Goal: Information Seeking & Learning: Understand process/instructions

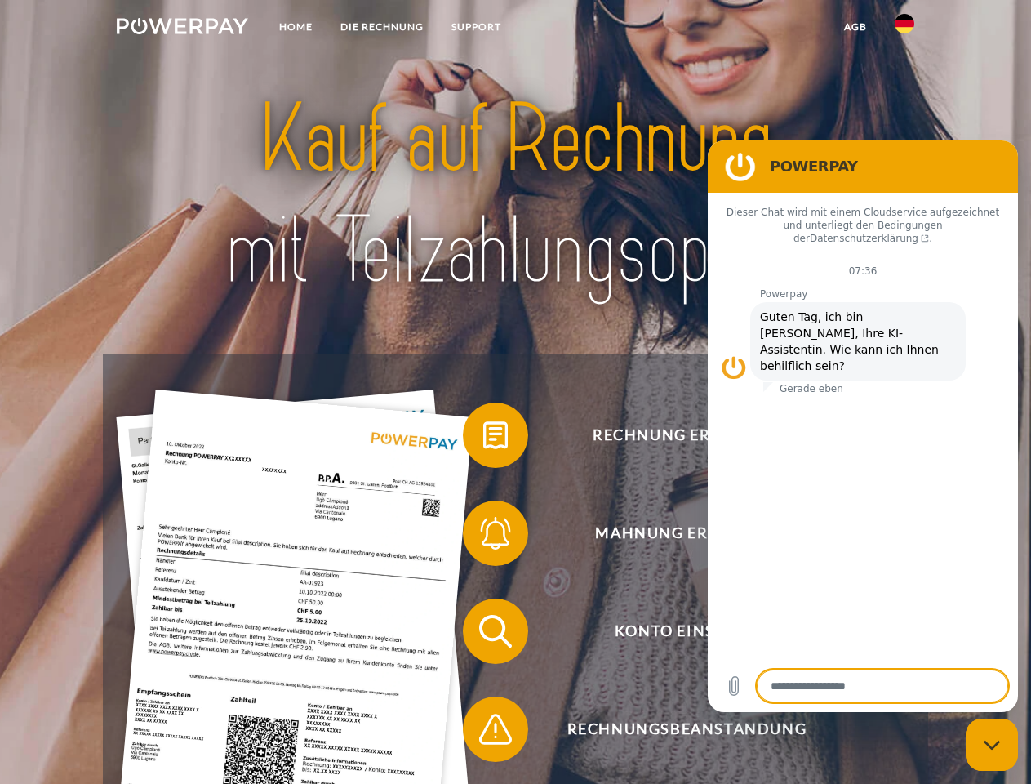
click at [182, 29] on img at bounding box center [182, 26] width 131 height 16
click at [905, 29] on img at bounding box center [905, 24] width 20 height 20
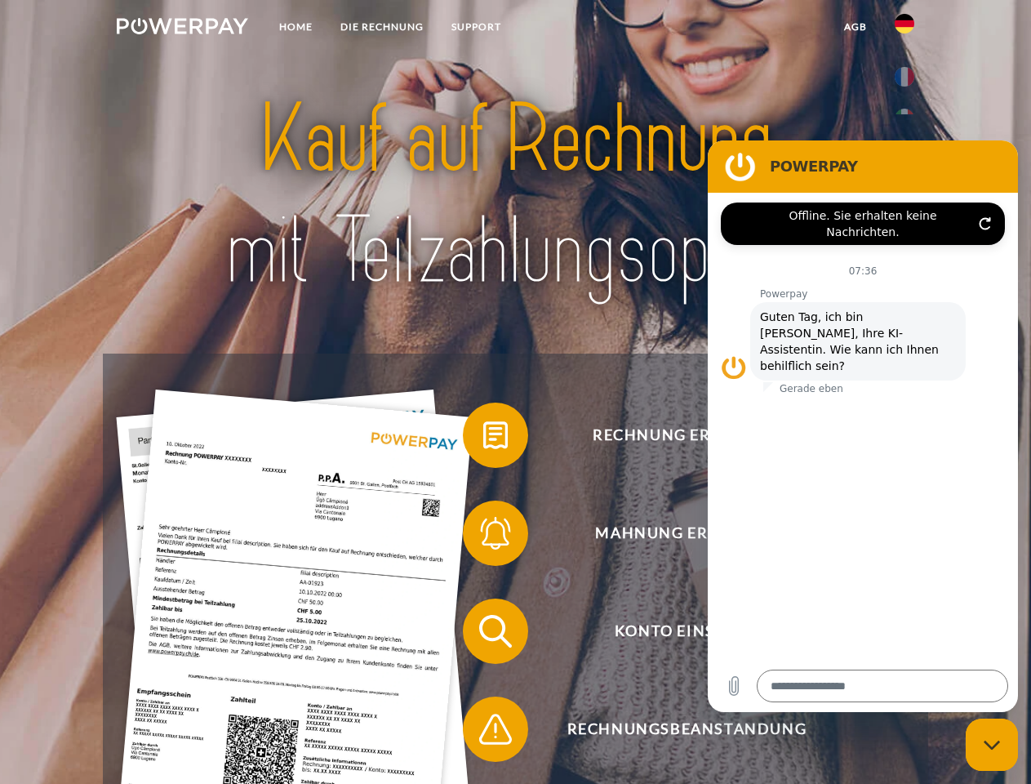
click at [855, 27] on link "agb" at bounding box center [855, 26] width 51 height 29
click at [483, 438] on span at bounding box center [471, 435] width 82 height 82
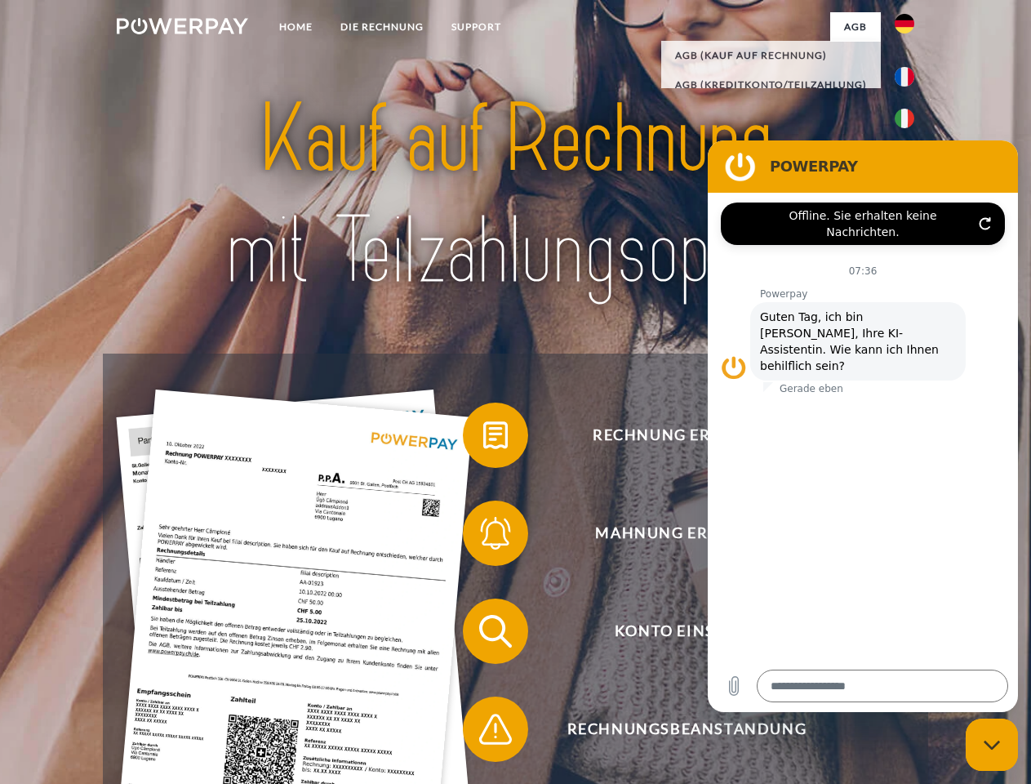
click at [483, 536] on span at bounding box center [471, 533] width 82 height 82
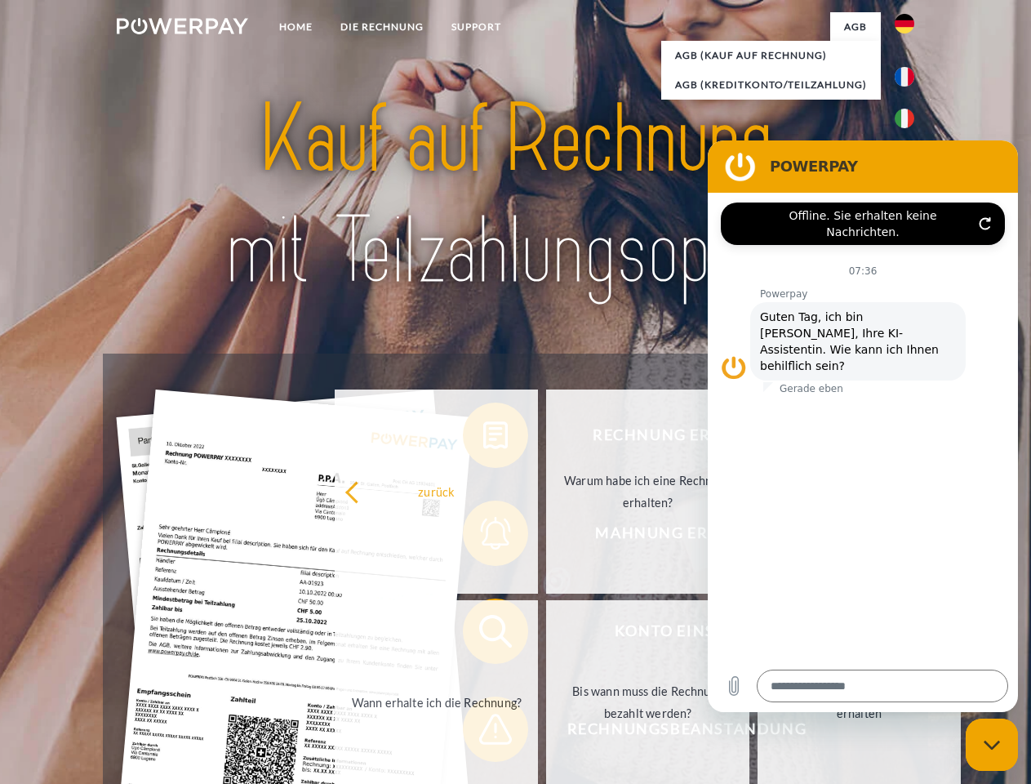
click at [546, 634] on link "Bis wann muss die Rechnung bezahlt werden?" at bounding box center [647, 702] width 203 height 204
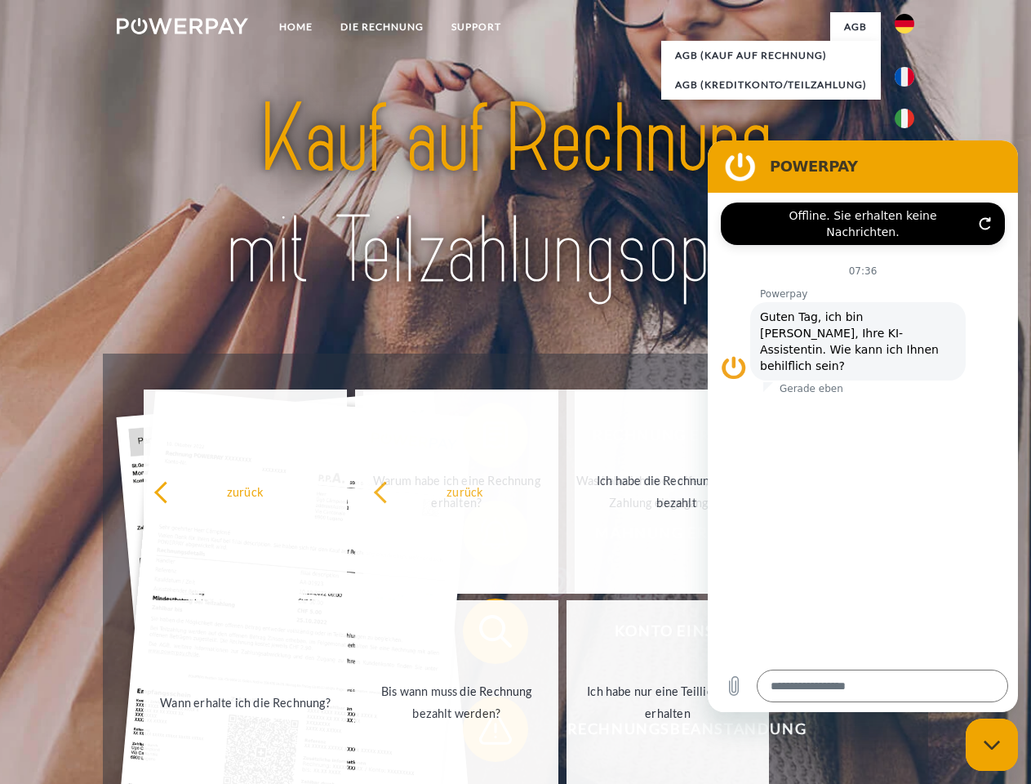
click at [483, 732] on span at bounding box center [471, 729] width 82 height 82
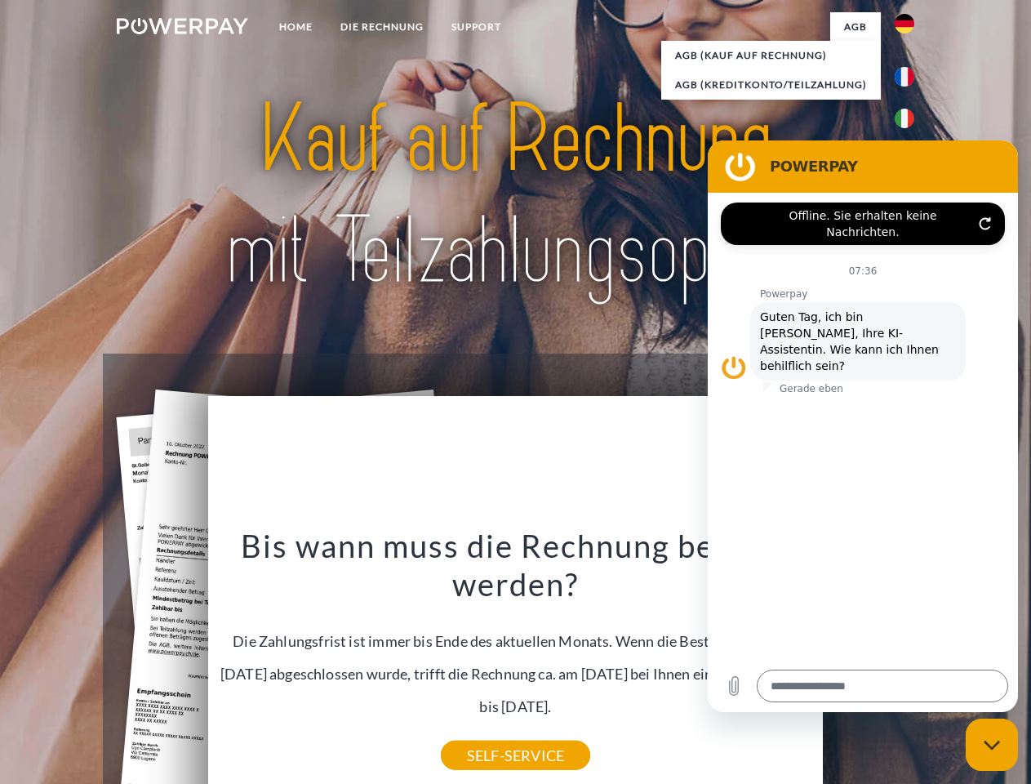
click at [992, 745] on icon "Messaging-Fenster schließen" at bounding box center [992, 745] width 17 height 11
type textarea "*"
